Goal: Task Accomplishment & Management: Use online tool/utility

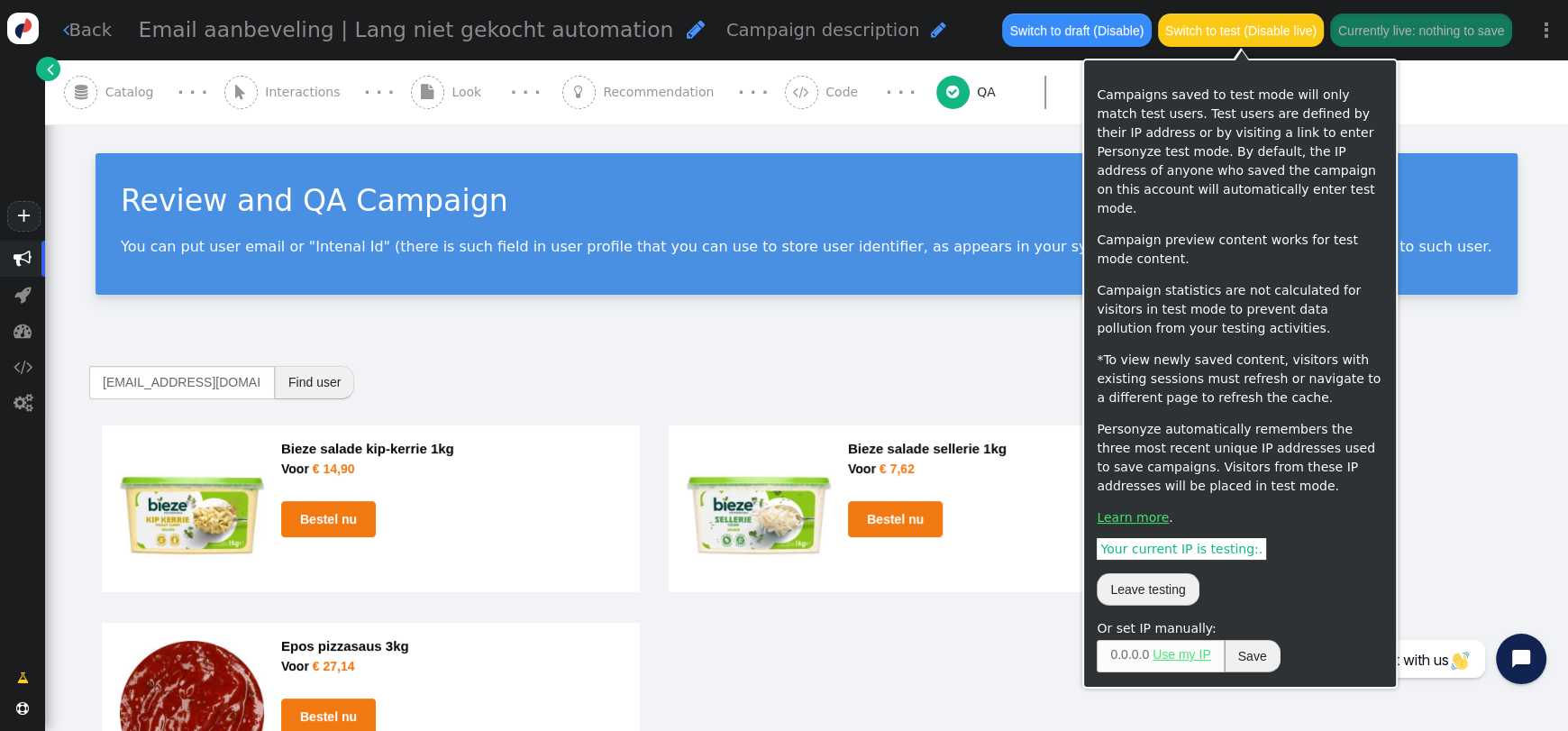
scroll to position [108, 0]
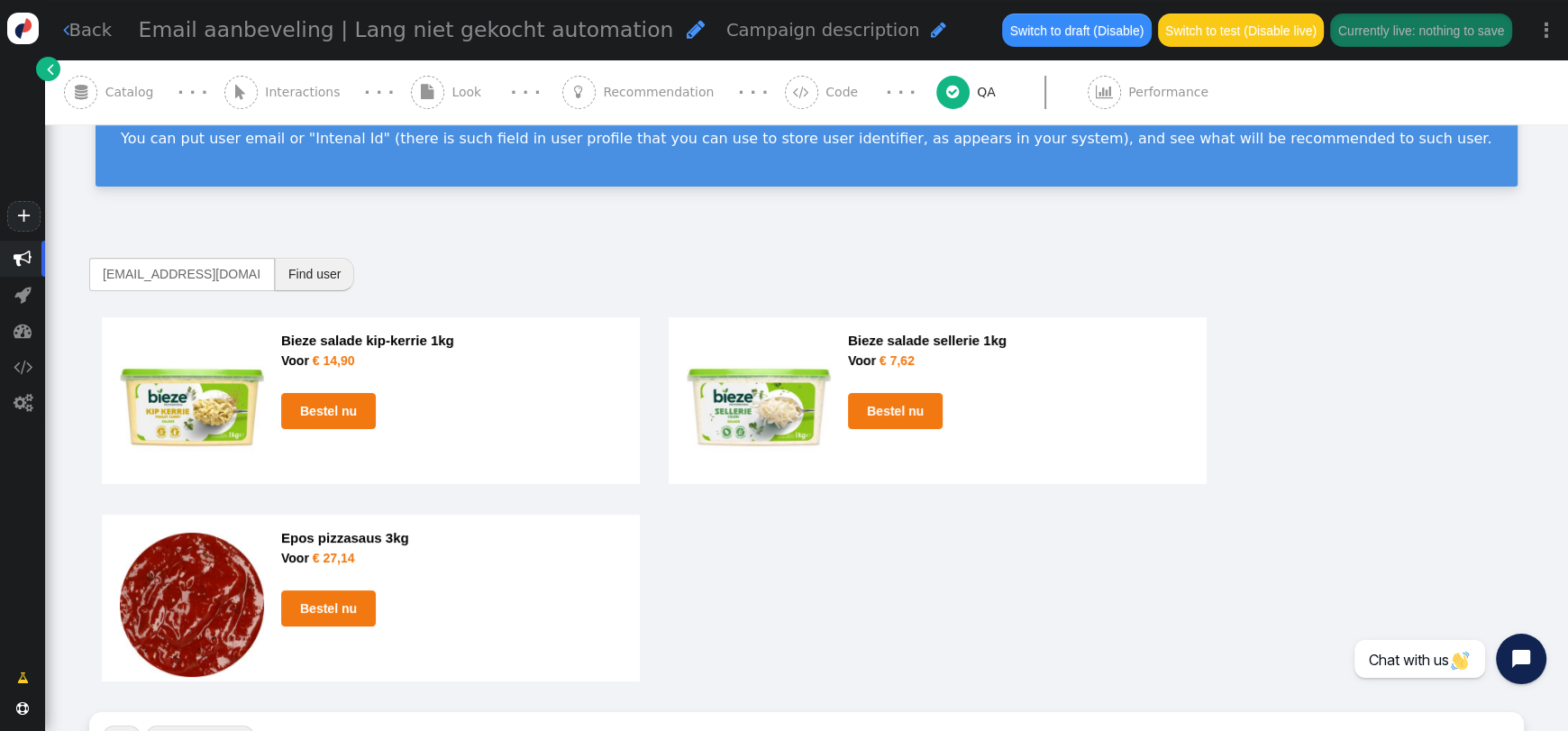
drag, startPoint x: 18, startPoint y: 253, endPoint x: 7, endPoint y: 248, distance: 12.1
click at [18, 253] on span "" at bounding box center [22, 258] width 18 height 18
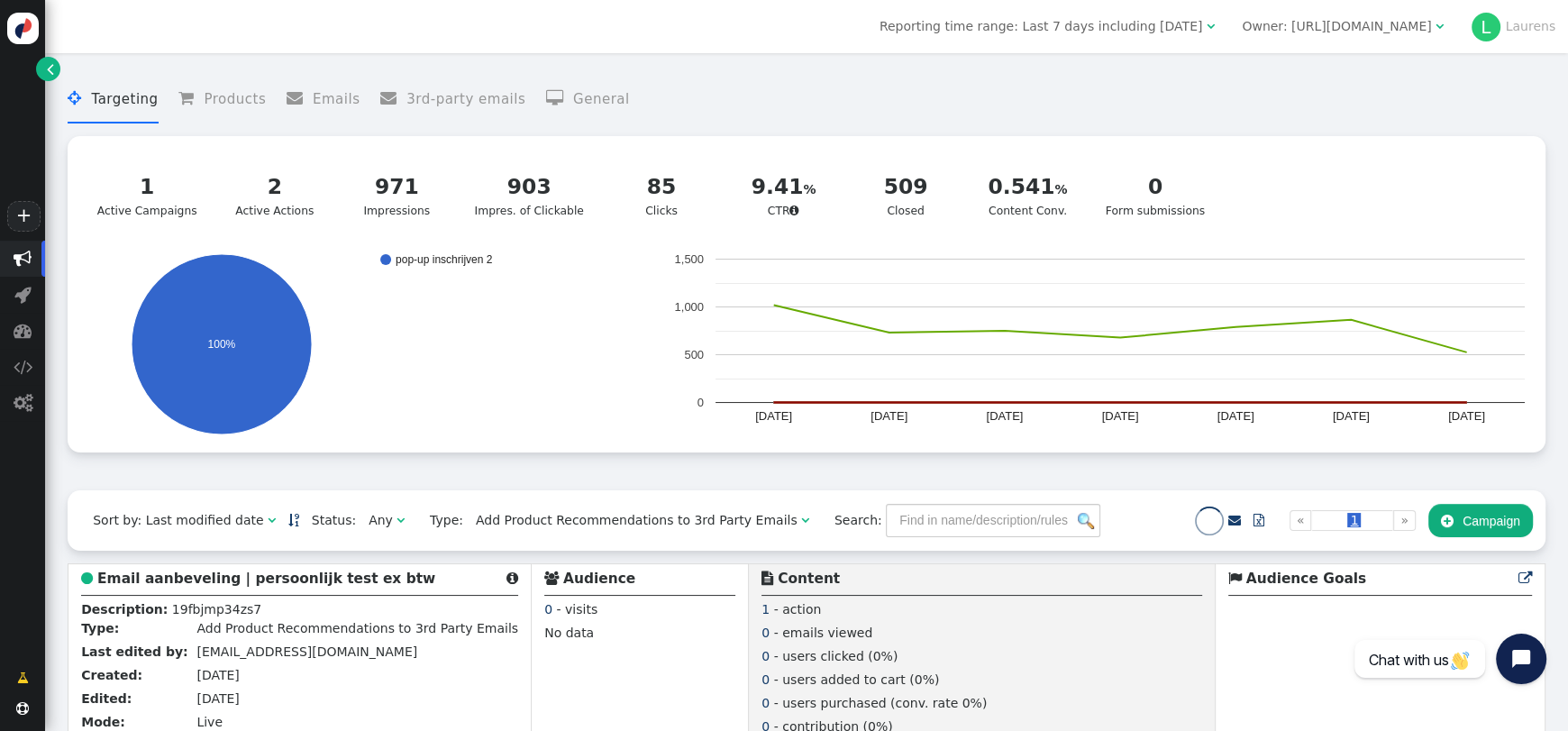
click at [1389, 21] on div "Owner: [URL][DOMAIN_NAME]" at bounding box center [1336, 26] width 189 height 19
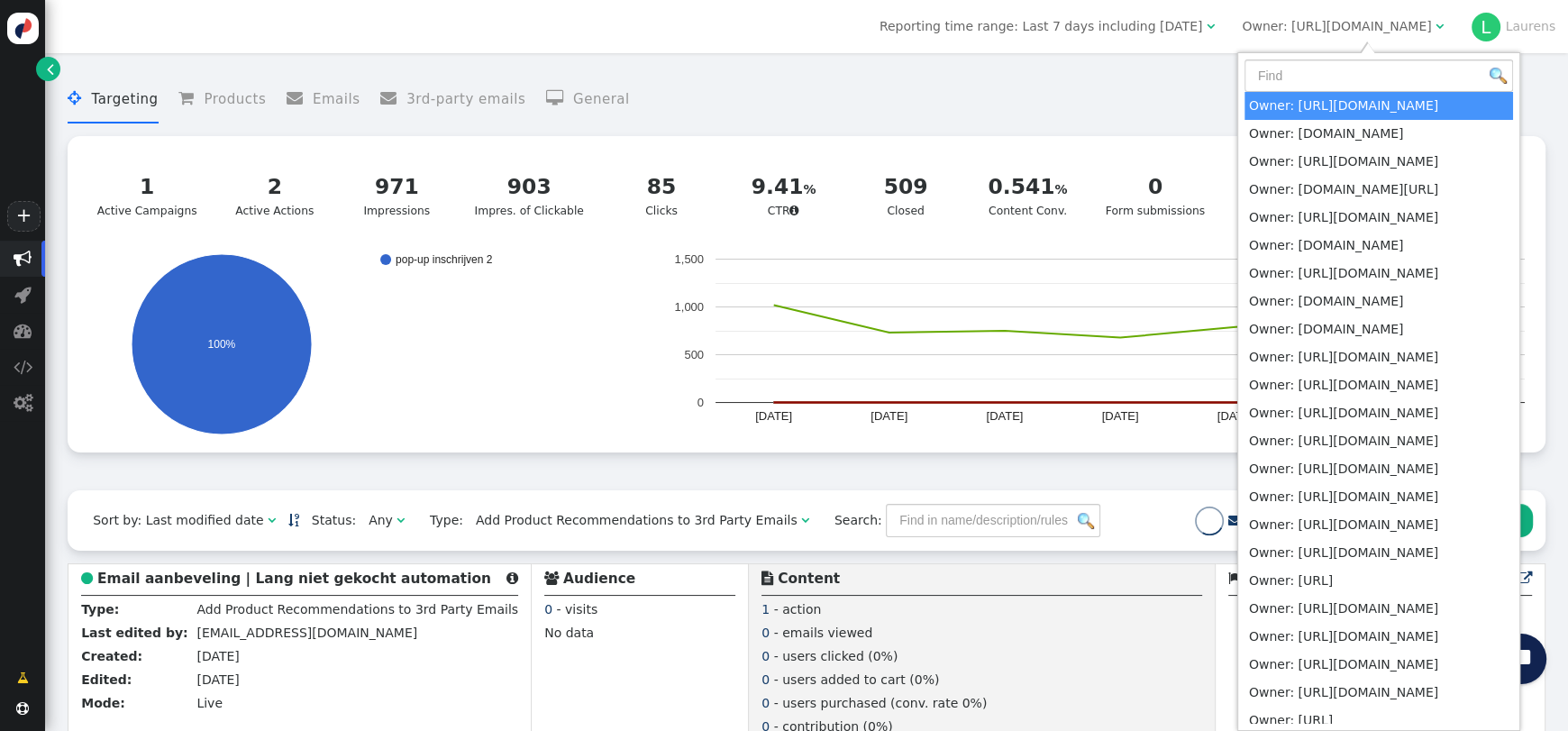
click at [1361, 69] on input "text" at bounding box center [1379, 75] width 269 height 33
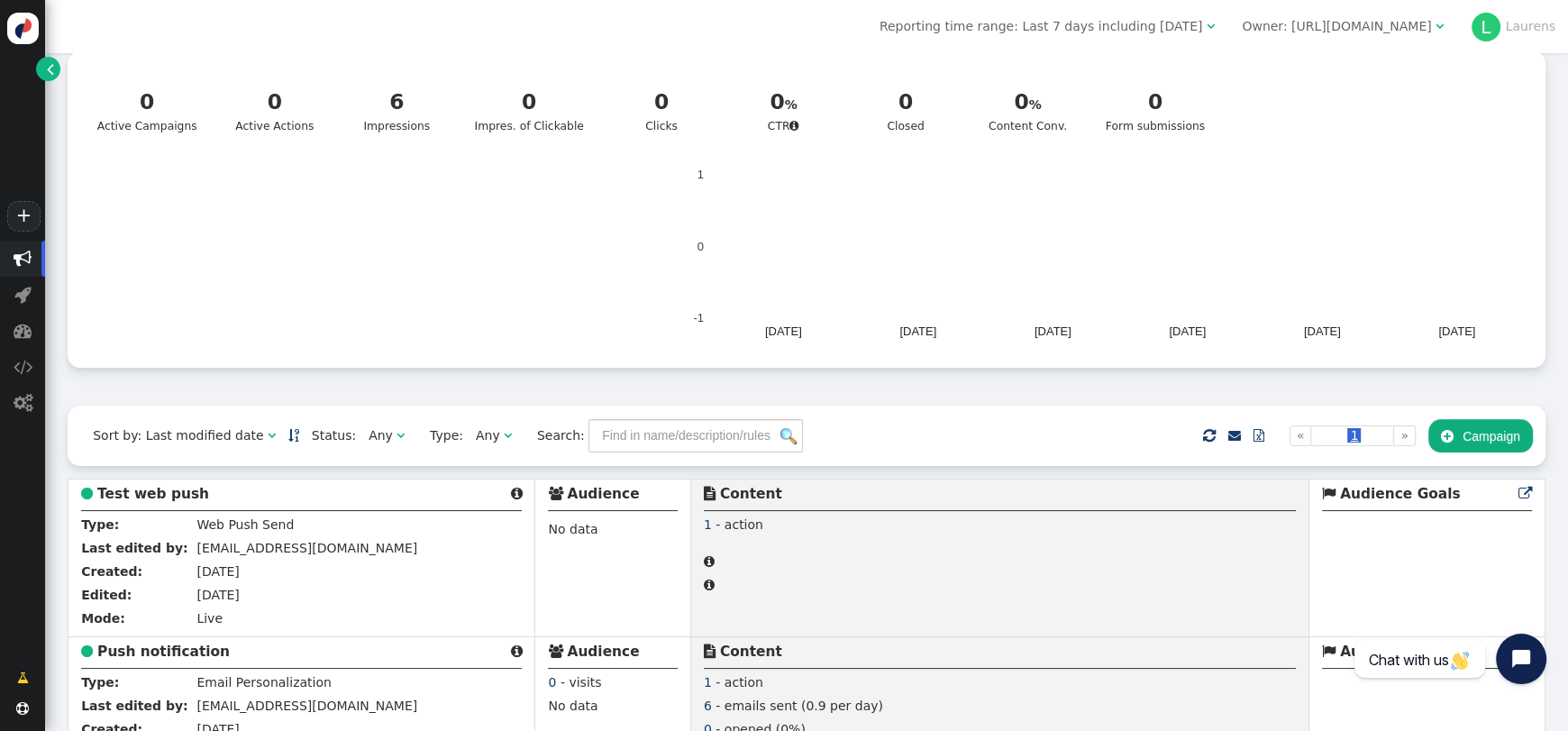
scroll to position [450, 0]
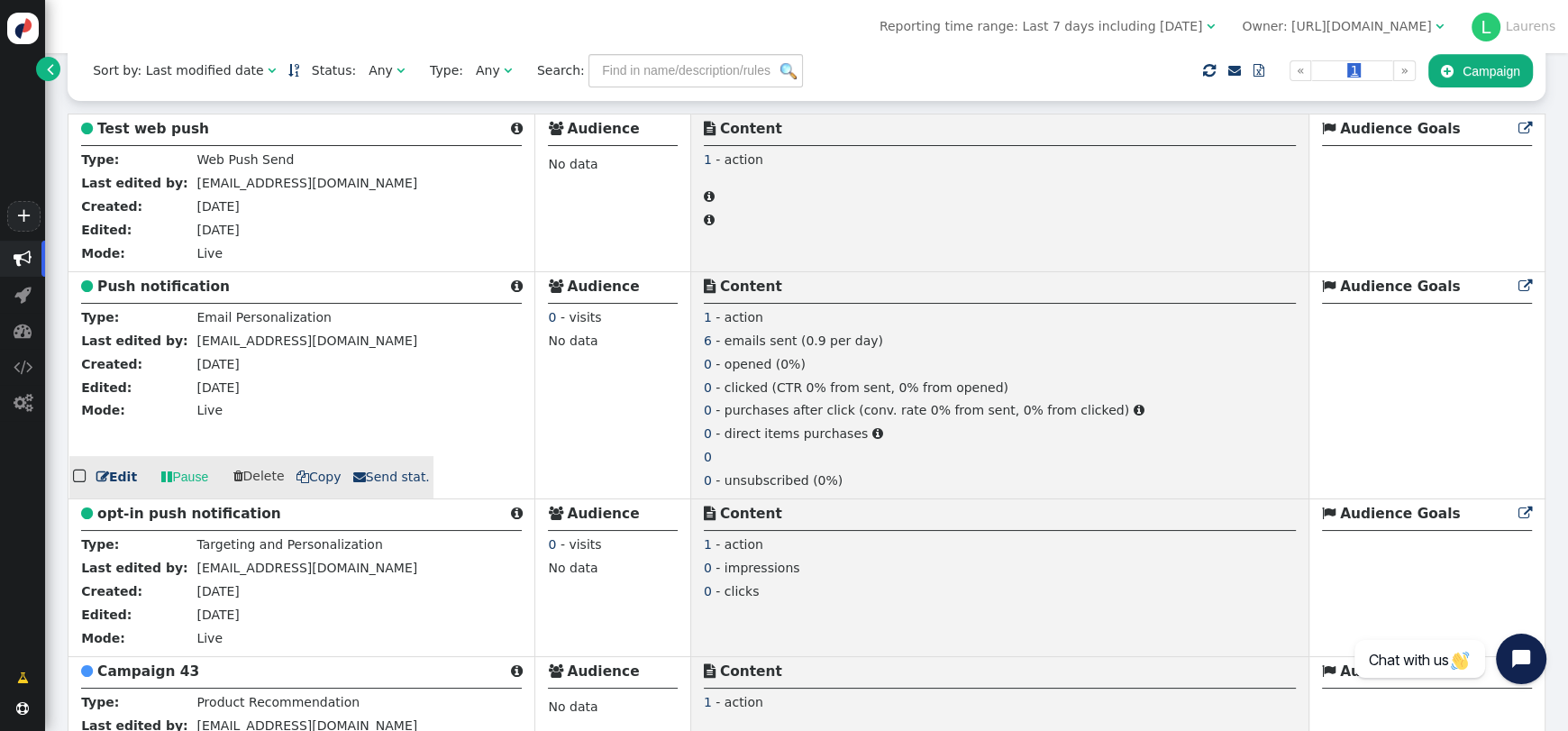
click at [160, 290] on b "Push notification" at bounding box center [163, 286] width 132 height 16
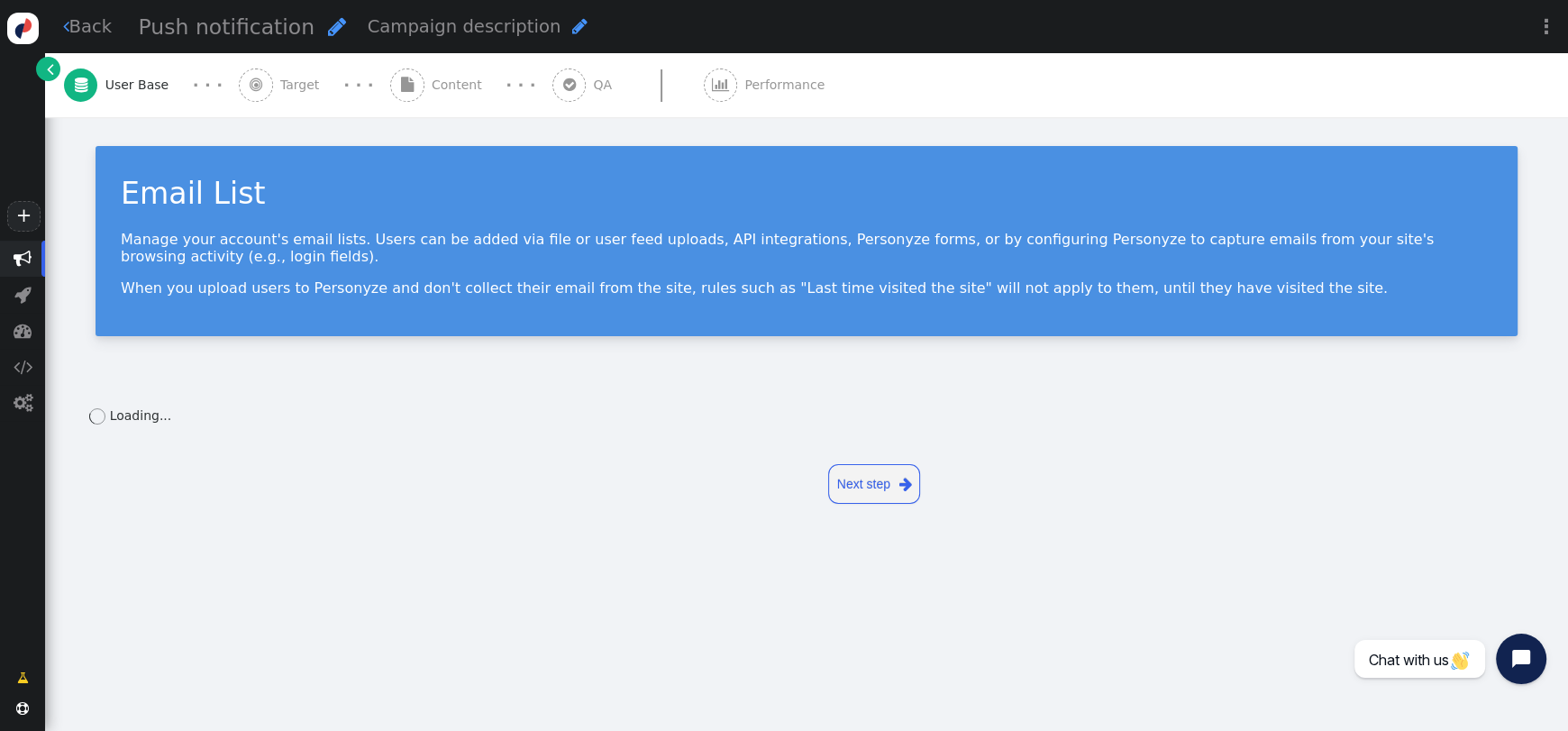
click at [431, 76] on span "Content" at bounding box center [459, 86] width 57 height 19
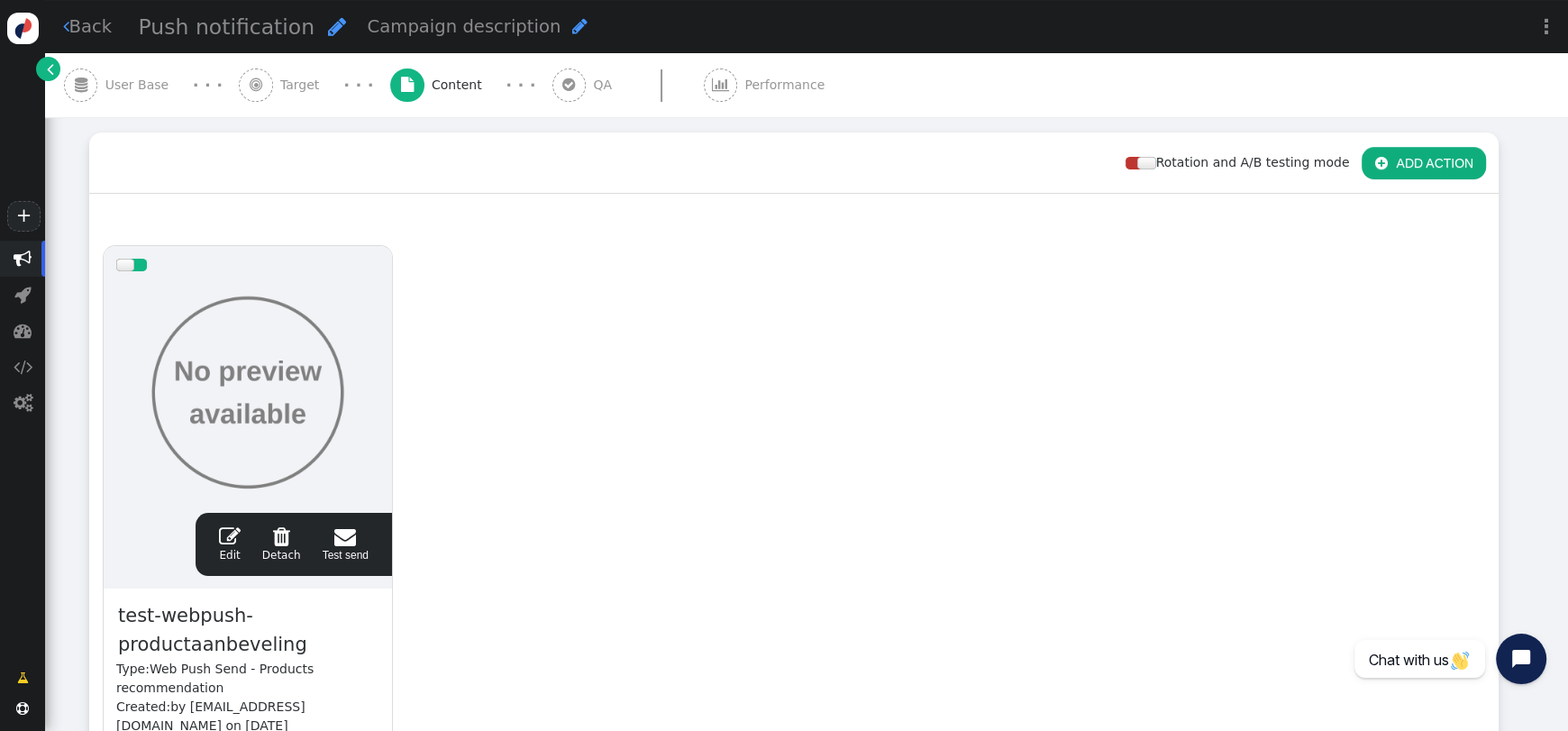
scroll to position [361, 0]
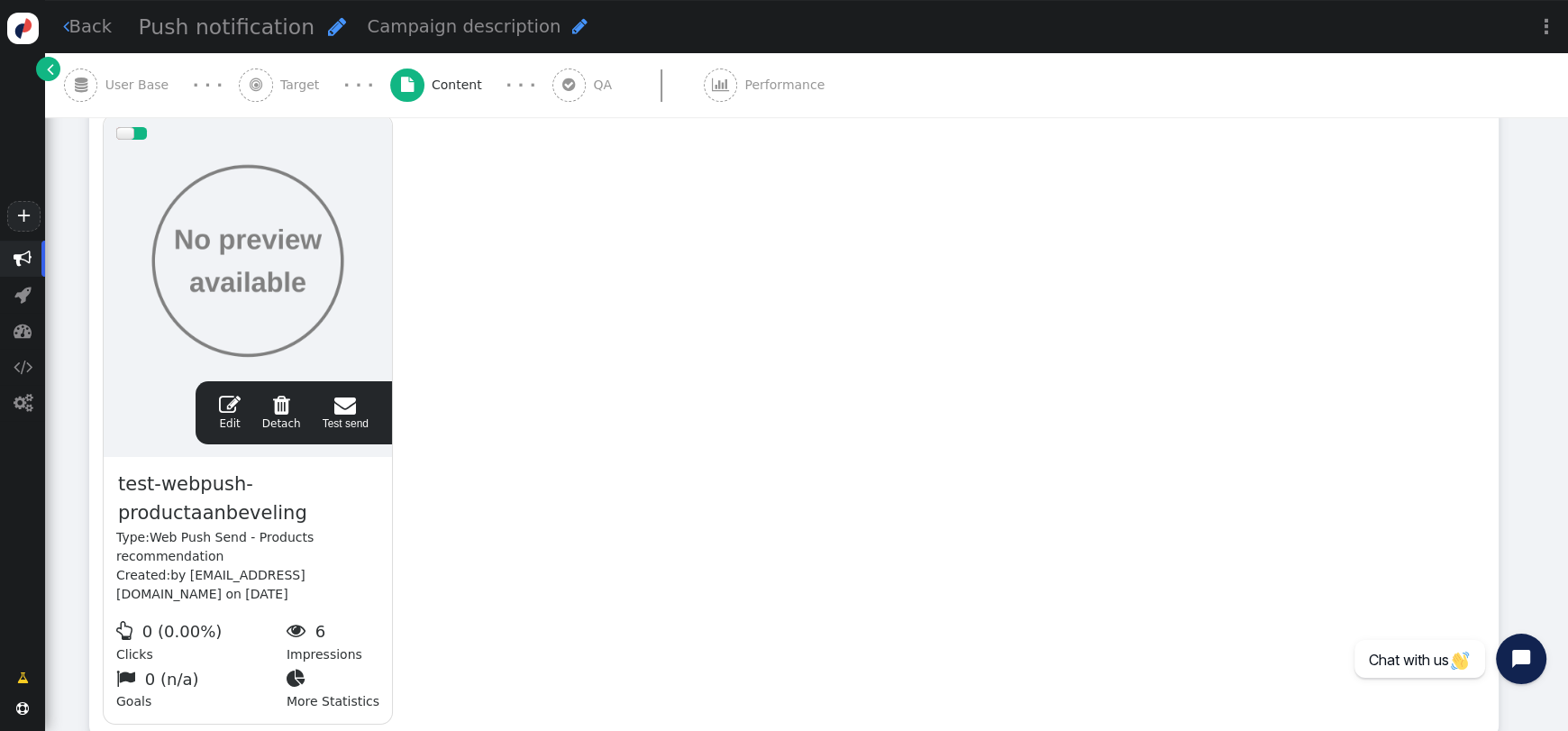
click at [294, 303] on div at bounding box center [248, 260] width 263 height 216
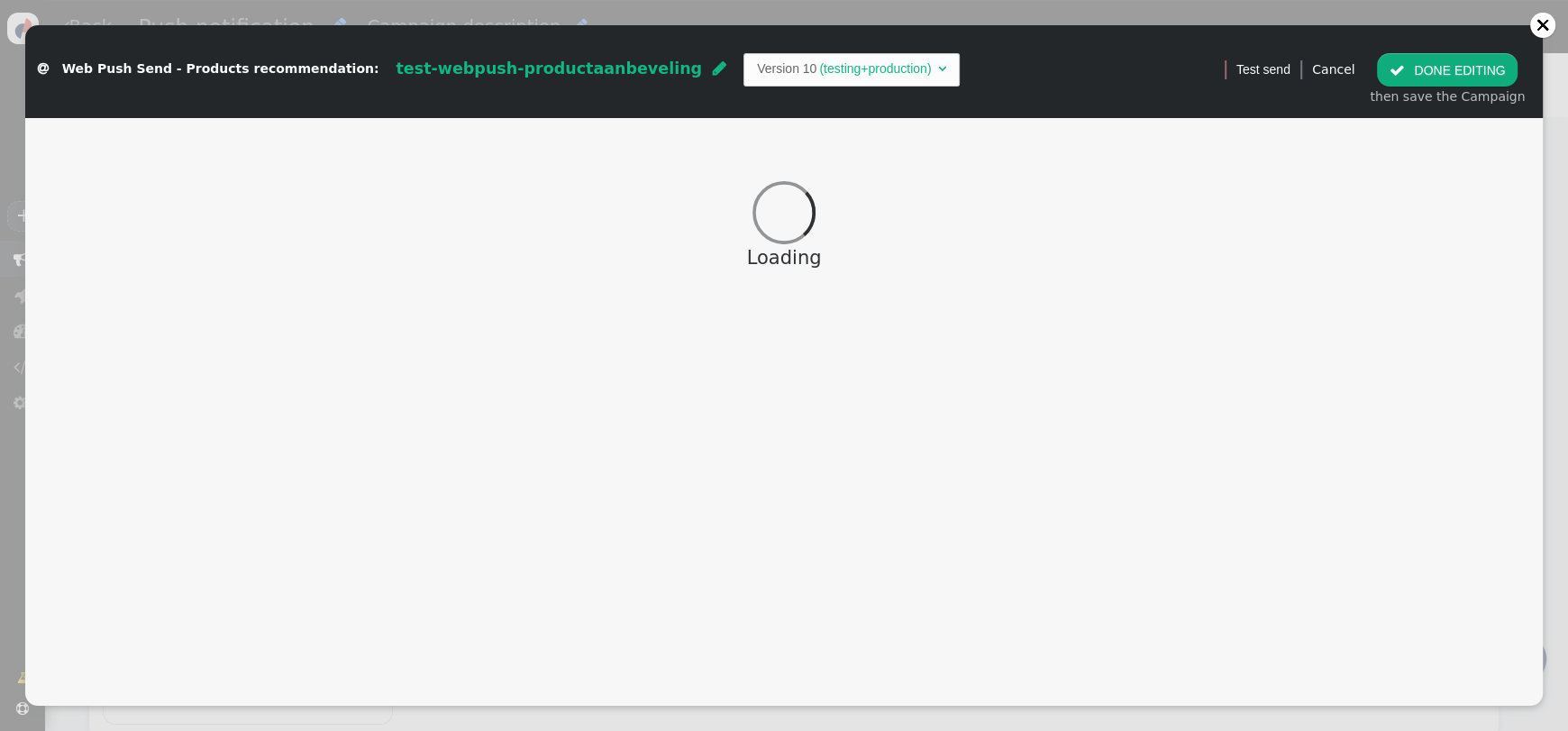
scroll to position [366, 0]
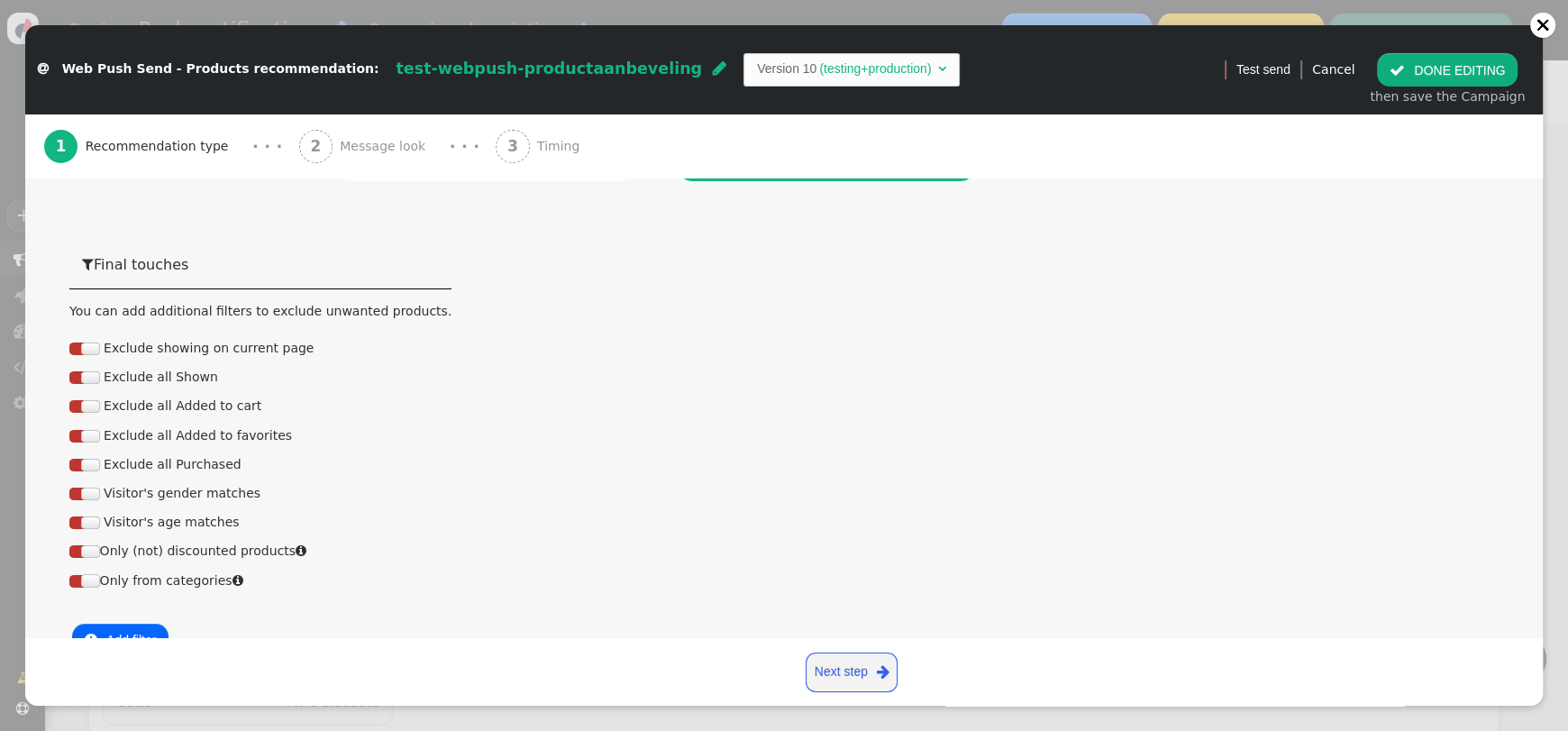
click at [346, 154] on span "Message look" at bounding box center [386, 147] width 93 height 19
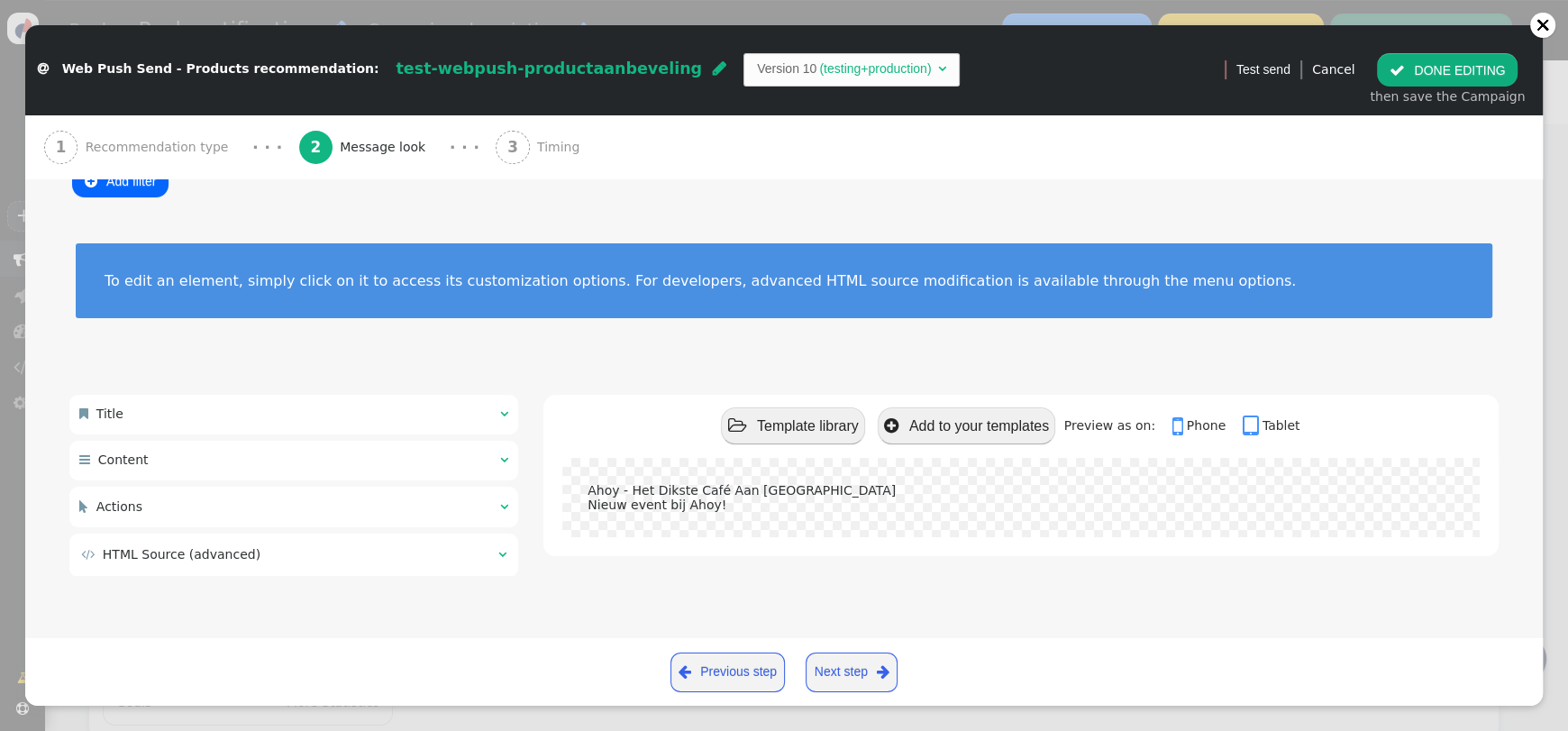
scroll to position [0, 0]
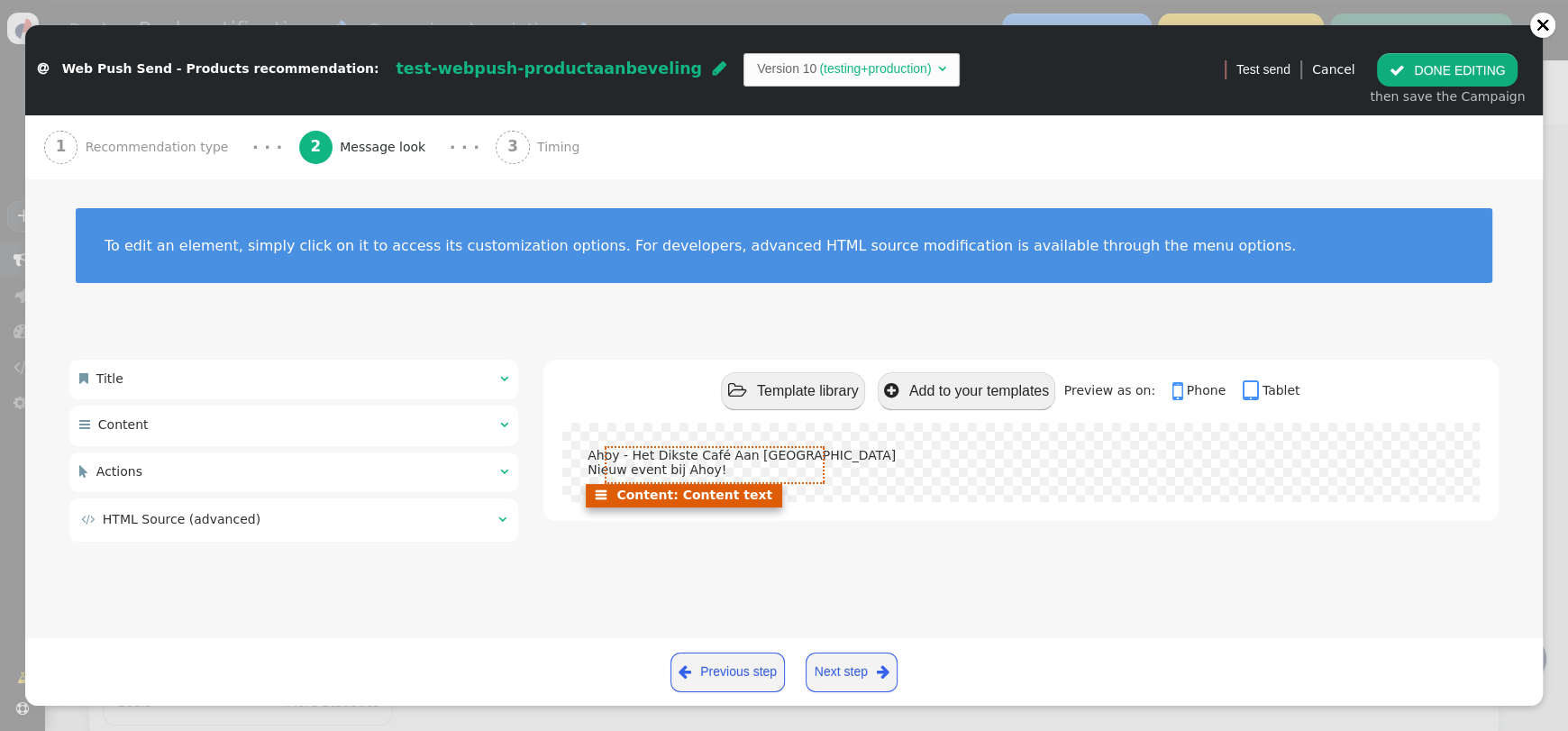
click at [673, 465] on font "Nieuw event bij Ahoy!" at bounding box center [745, 462] width 317 height 29
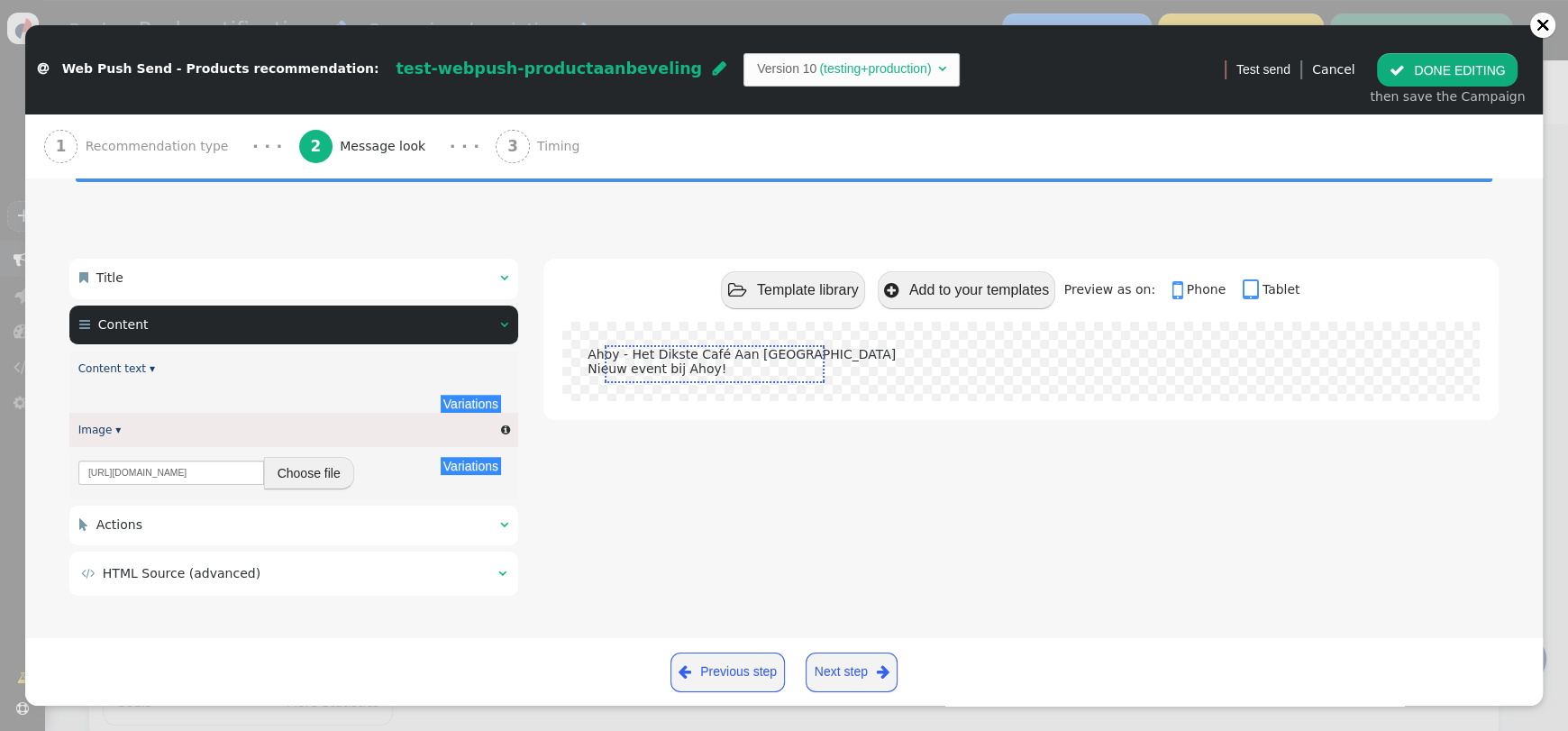
scroll to position [103, 0]
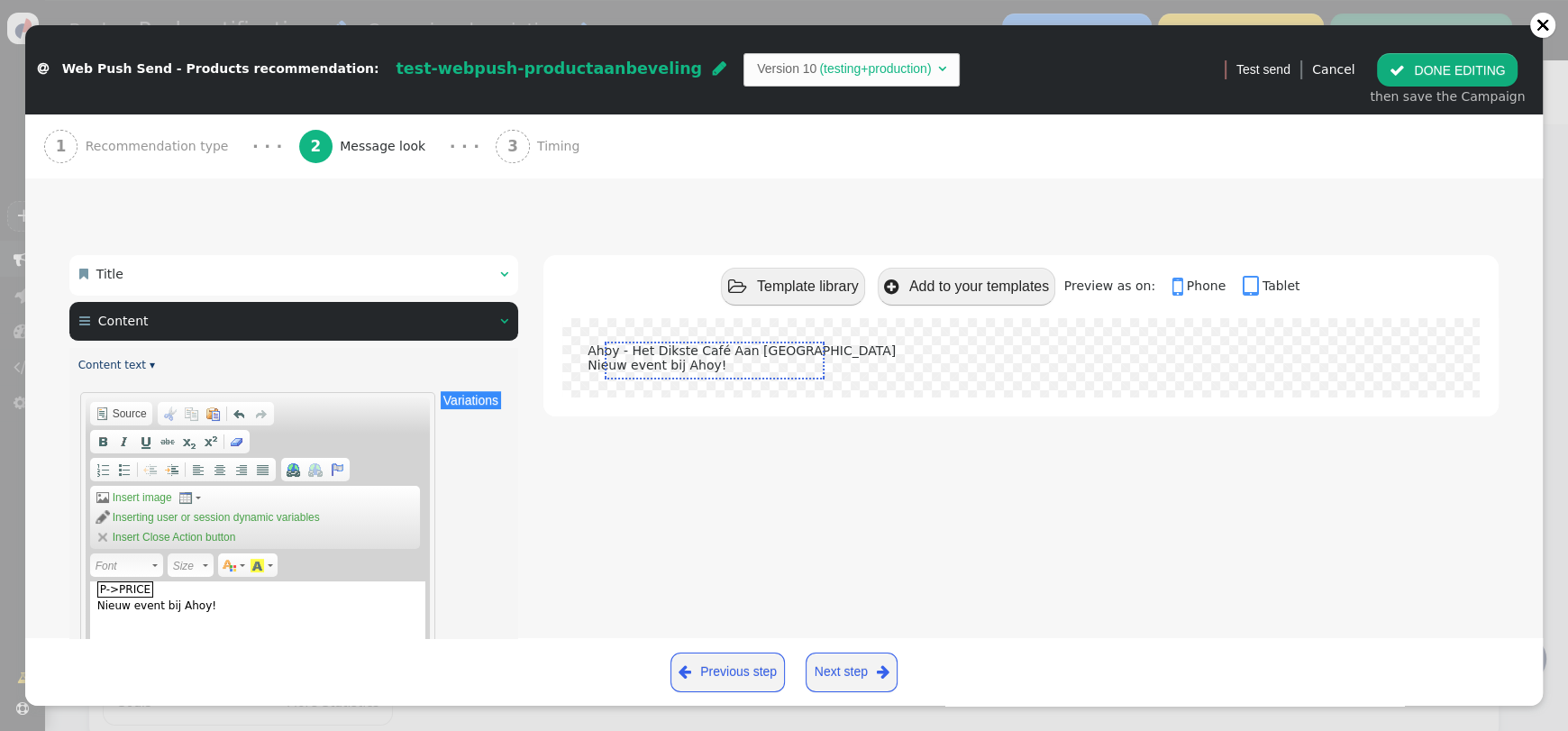
click at [206, 604] on div "p->price Nieuw event bij Ahoy!" at bounding box center [257, 672] width 335 height 180
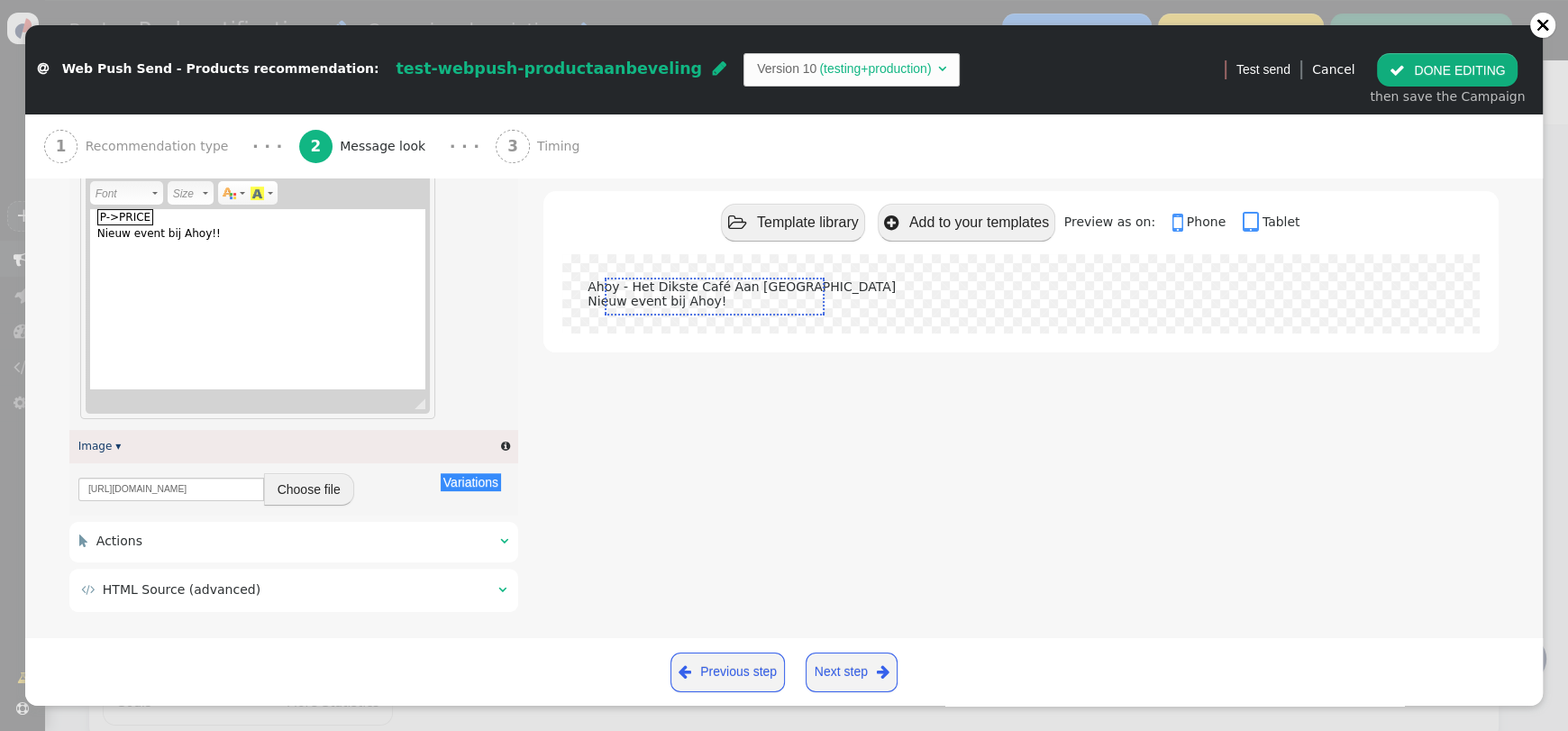
scroll to position [495, 0]
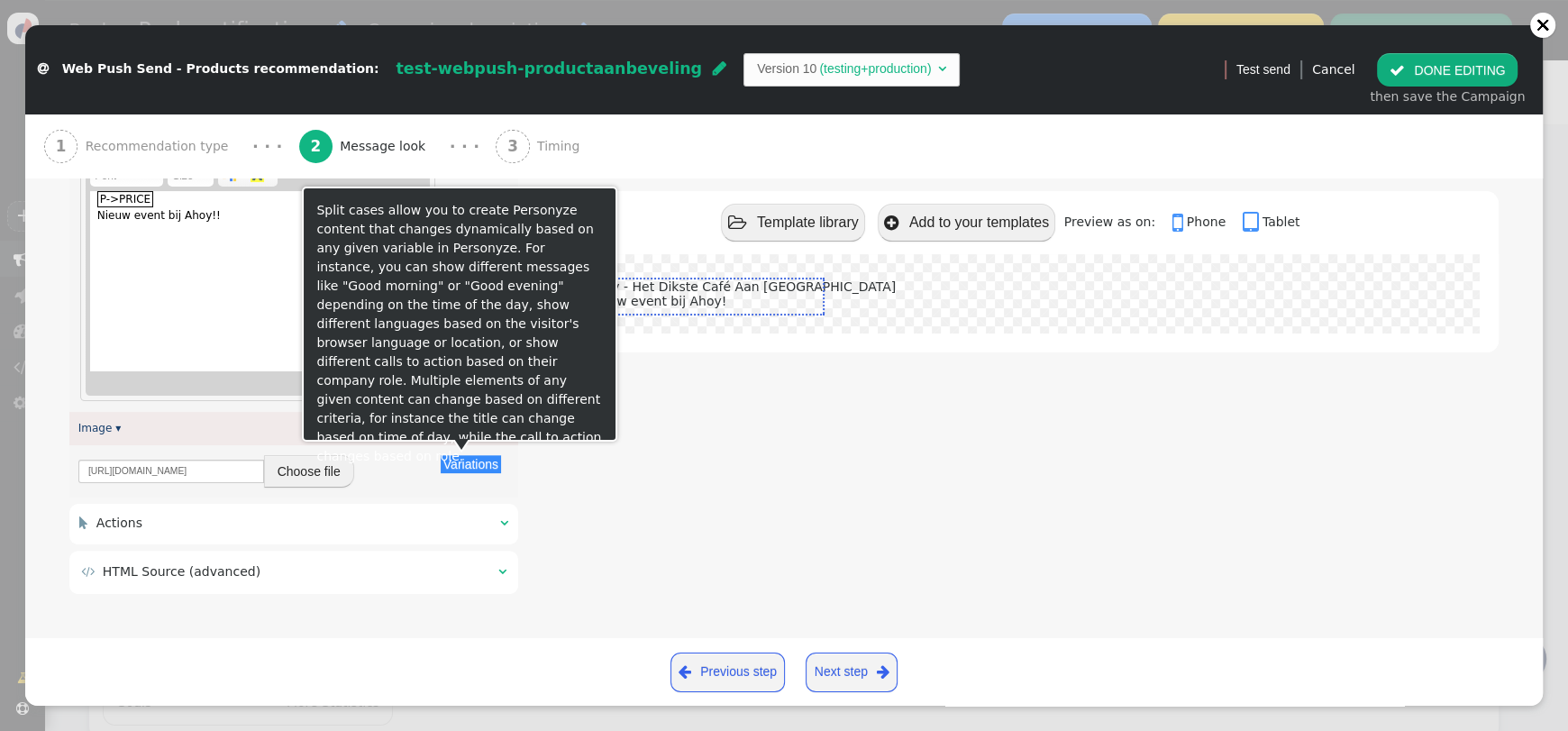
click at [772, 499] on div " Template library  Add to your templates Preview as on:  Phone  Tablet Ahoy…" at bounding box center [1020, 232] width 955 height 736
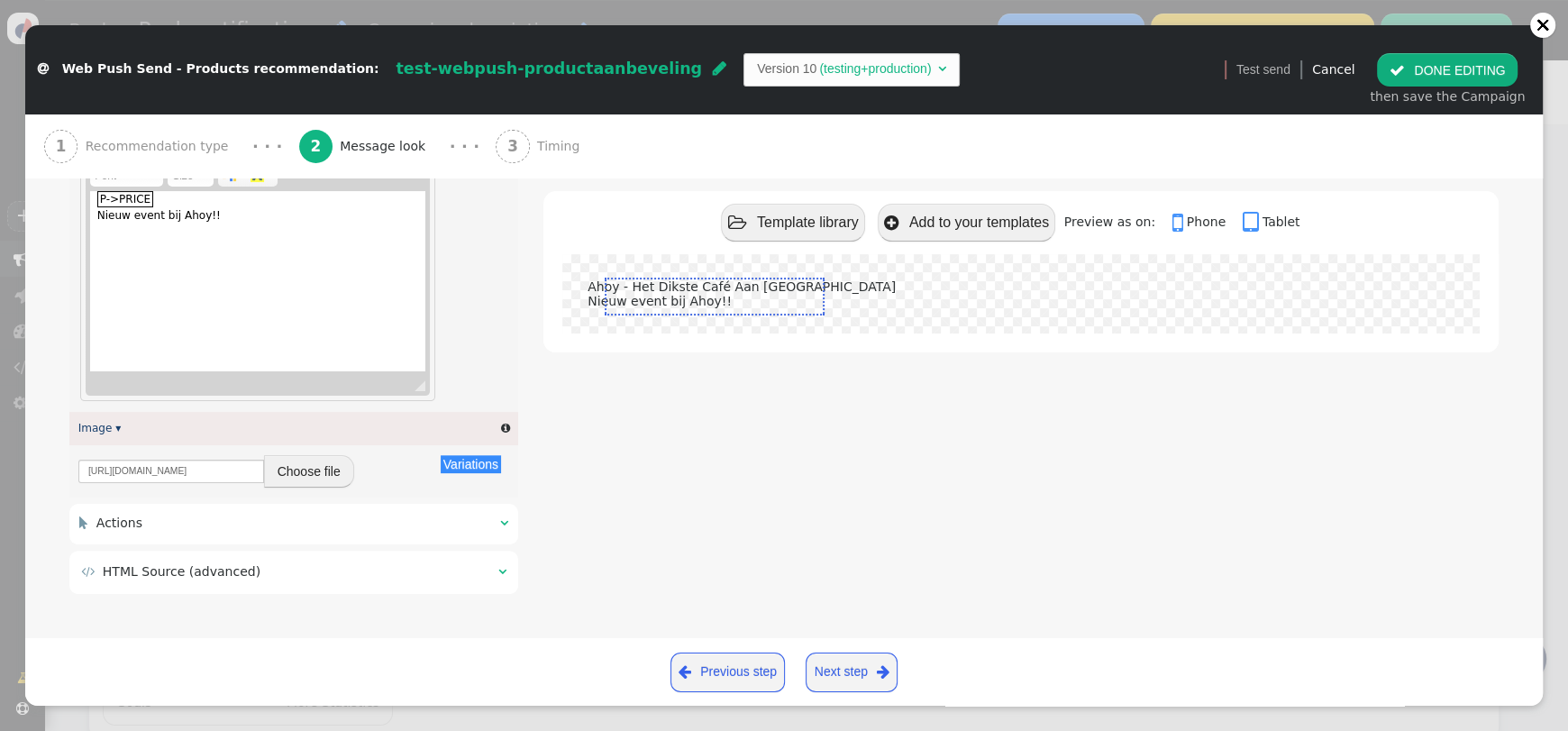
click at [1431, 70] on button " DONE EDITING" at bounding box center [1447, 70] width 141 height 33
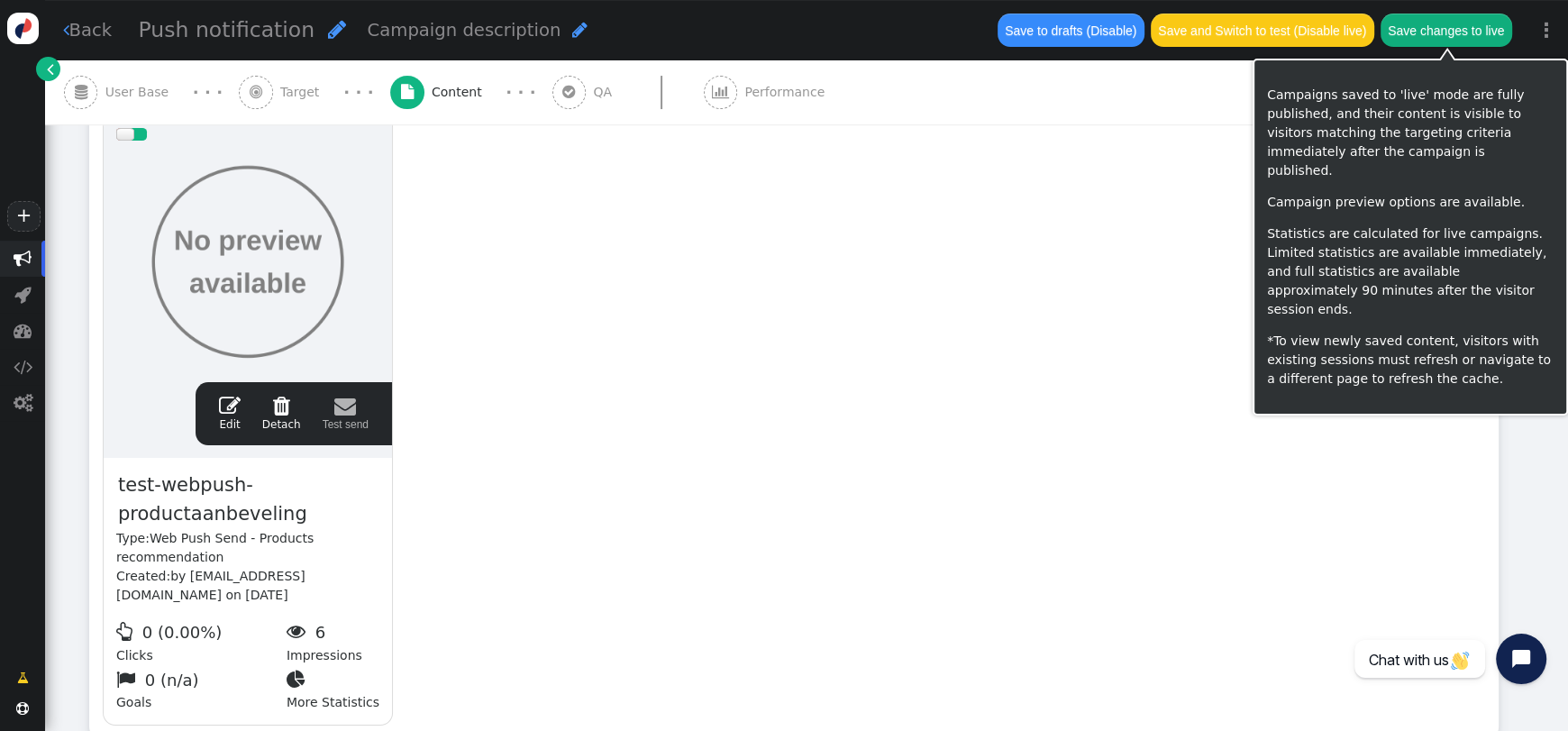
click at [1396, 28] on button "Save changes to live" at bounding box center [1446, 29] width 132 height 33
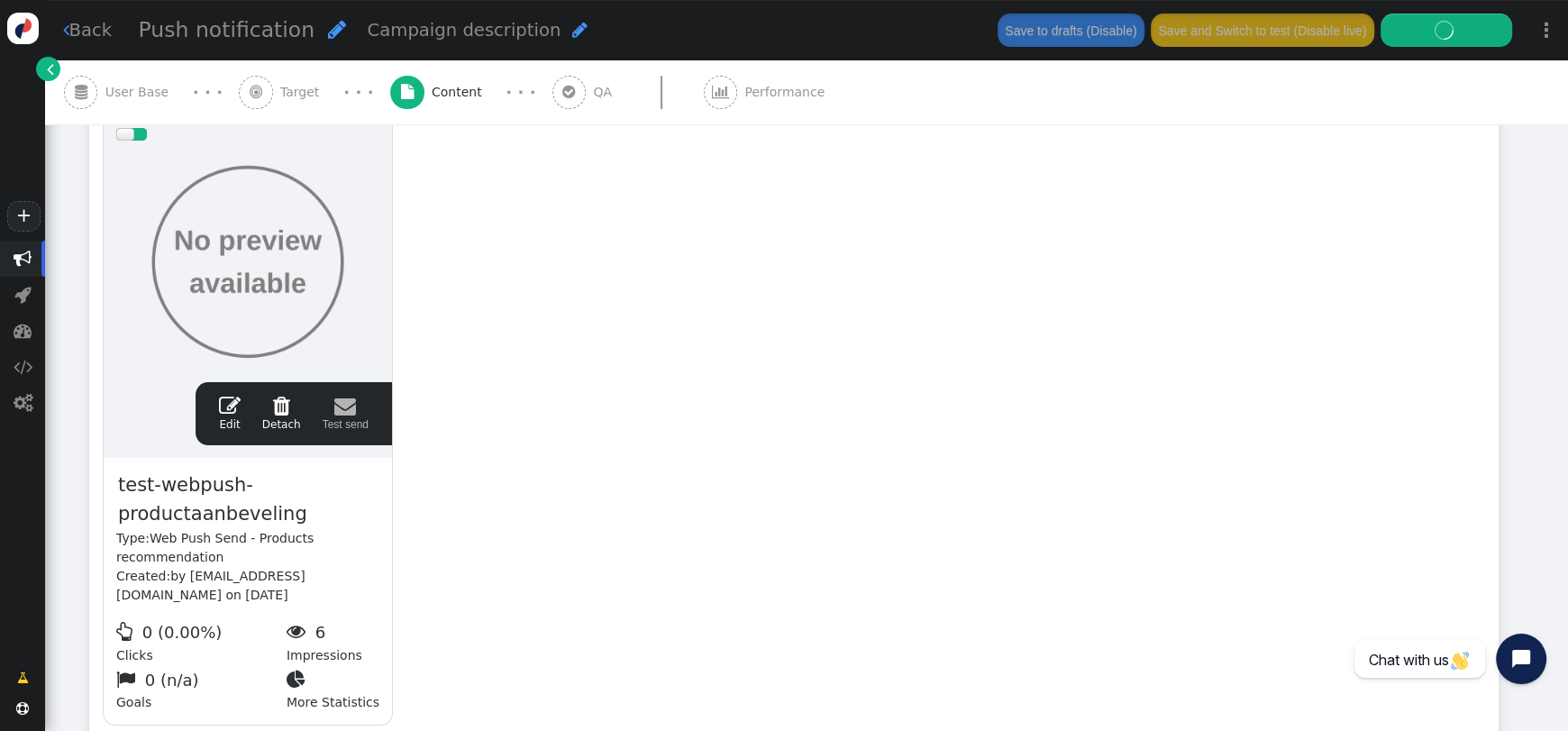
click at [562, 92] on span "" at bounding box center [567, 91] width 12 height 14
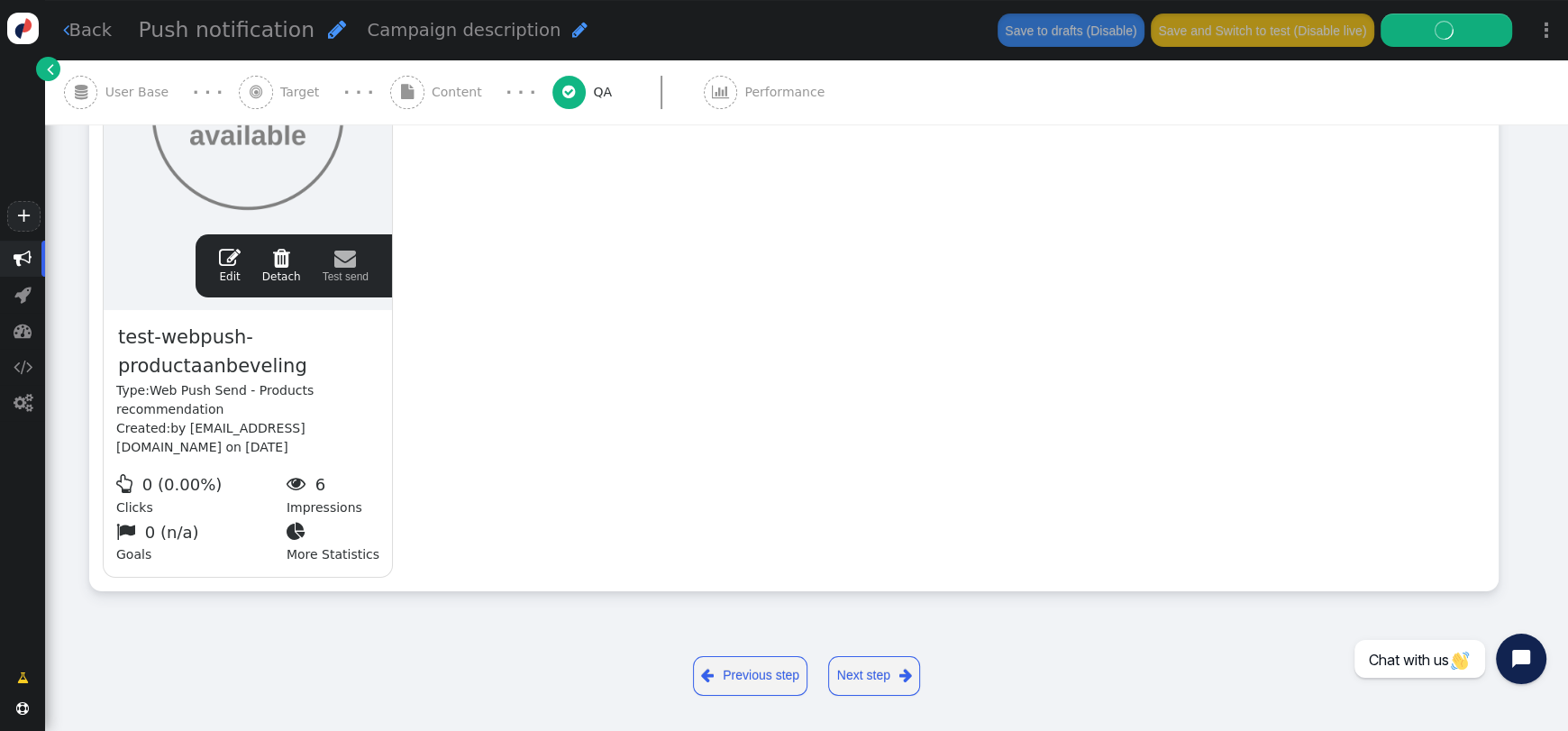
scroll to position [0, 0]
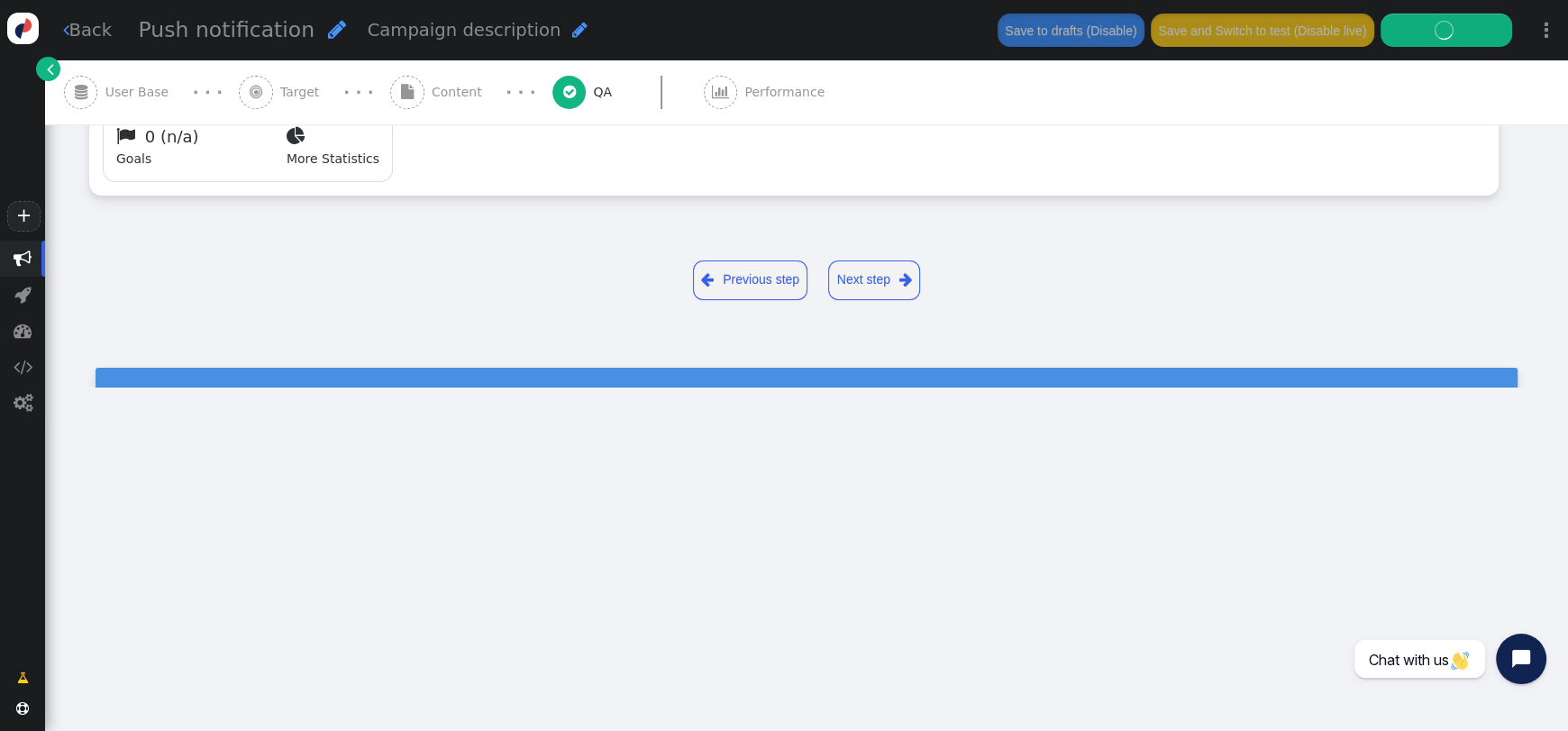
type input "Laurensras@hotmail.com"
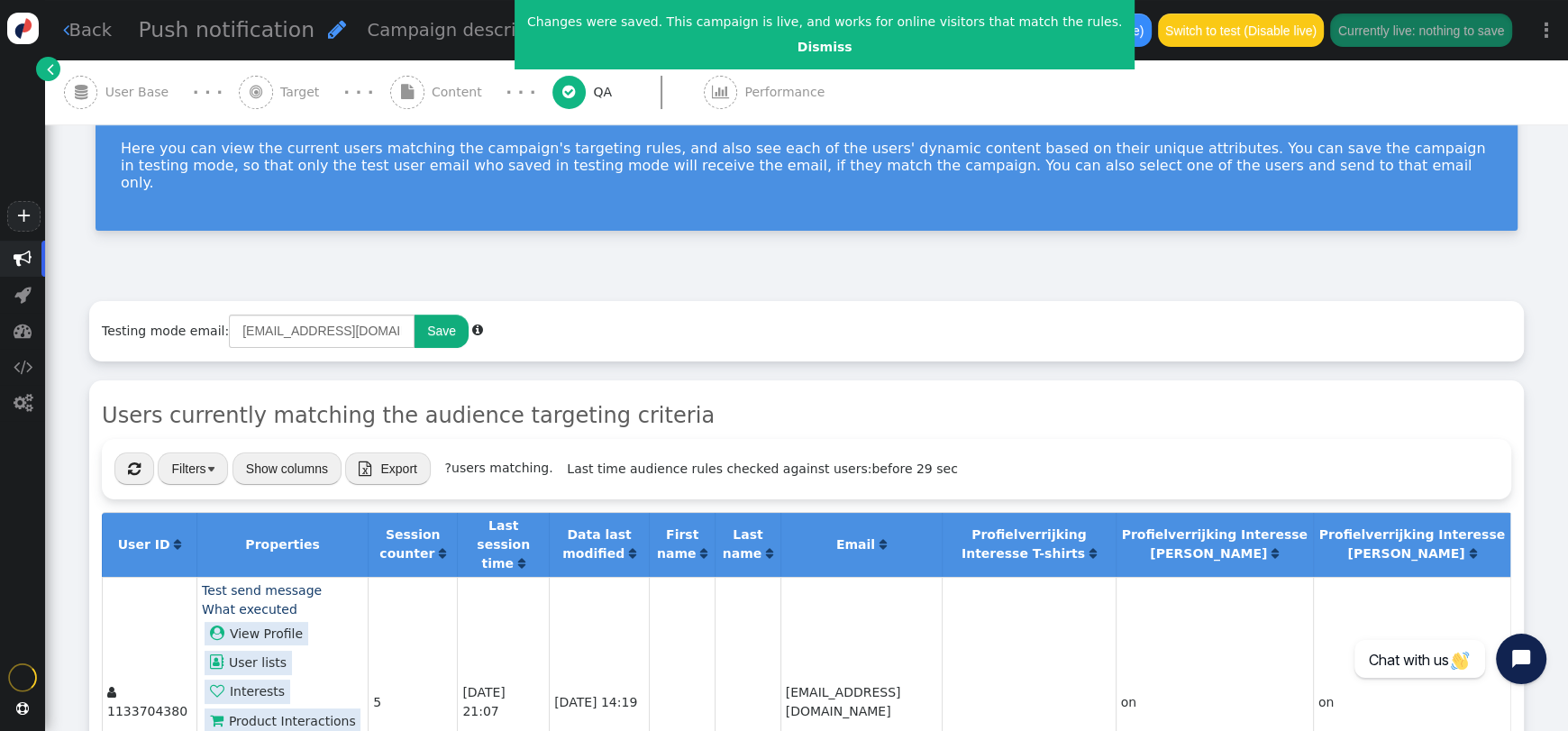
scroll to position [270, 0]
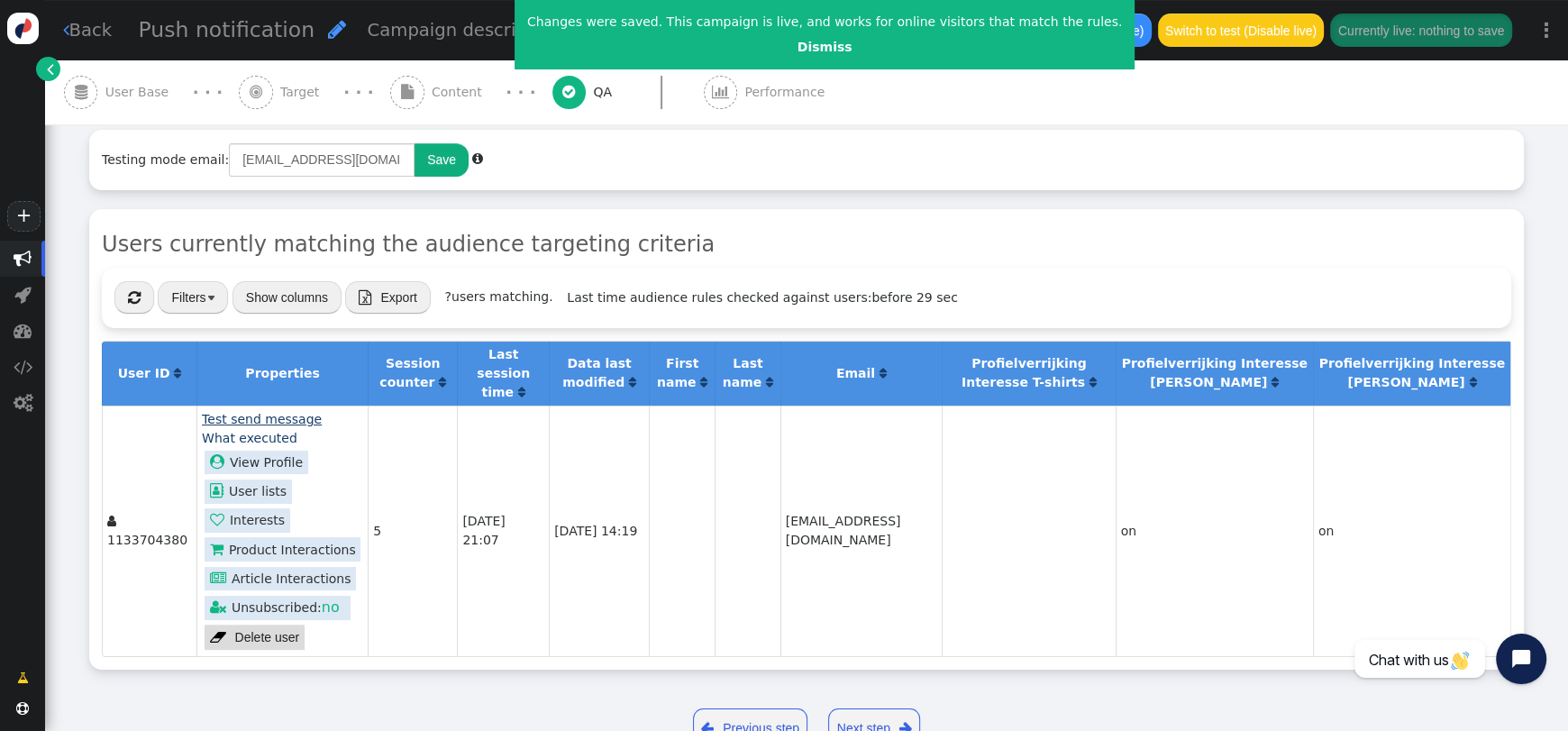
click at [277, 412] on link "Test send message" at bounding box center [262, 418] width 120 height 14
click at [244, 422] on button "Send to myself" at bounding box center [250, 429] width 109 height 33
